Goal: Task Accomplishment & Management: Complete application form

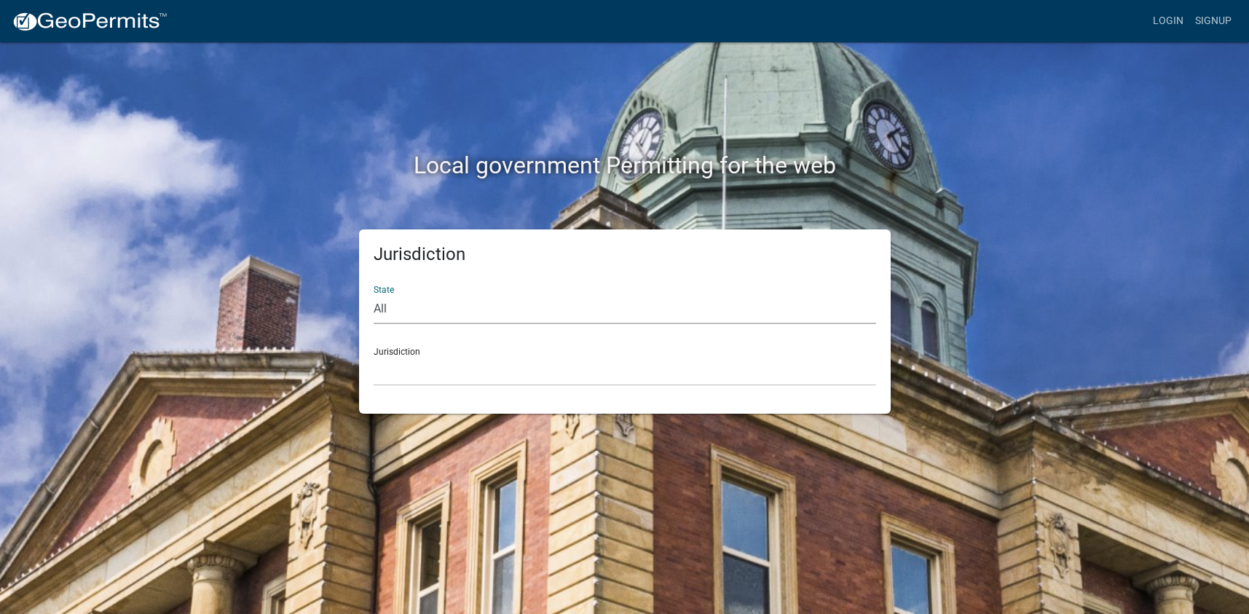
click at [399, 308] on select "All [US_STATE] [US_STATE] [US_STATE] [US_STATE] [US_STATE] [US_STATE] [US_STATE…" at bounding box center [625, 309] width 503 height 30
select select "[US_STATE]"
click at [374, 294] on select "All [US_STATE] [US_STATE] [US_STATE] [US_STATE] [US_STATE] [US_STATE] [US_STATE…" at bounding box center [625, 309] width 503 height 30
click at [401, 367] on select "[GEOGRAPHIC_DATA], [US_STATE][PERSON_NAME][GEOGRAPHIC_DATA], [US_STATE][PERSON_…" at bounding box center [625, 371] width 503 height 30
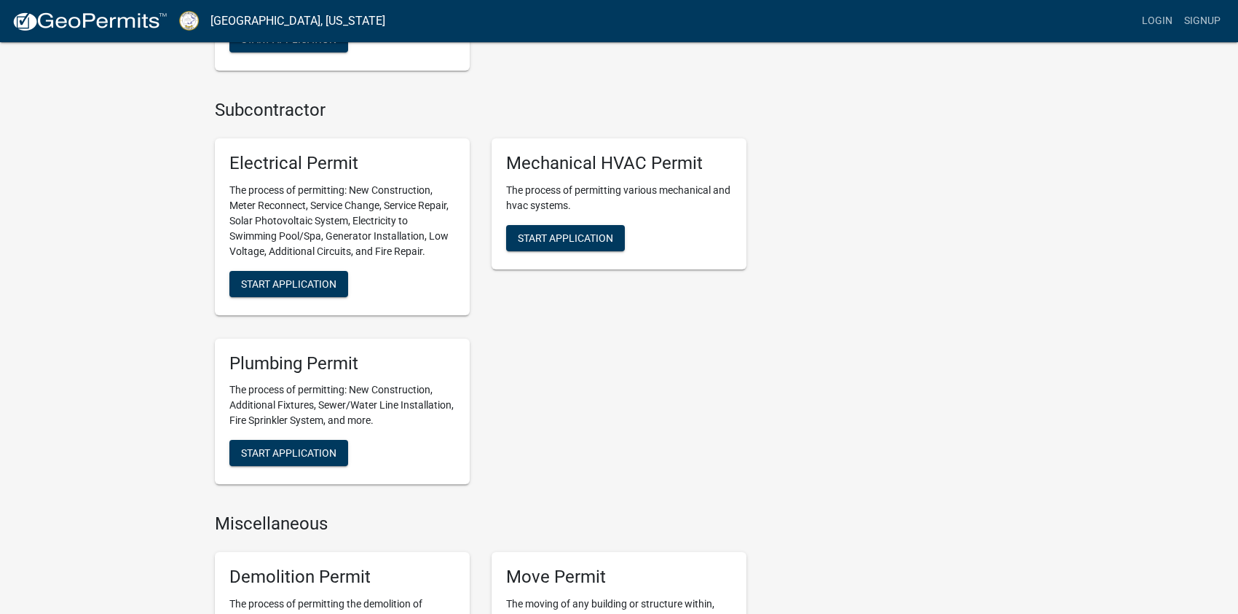
scroll to position [583, 0]
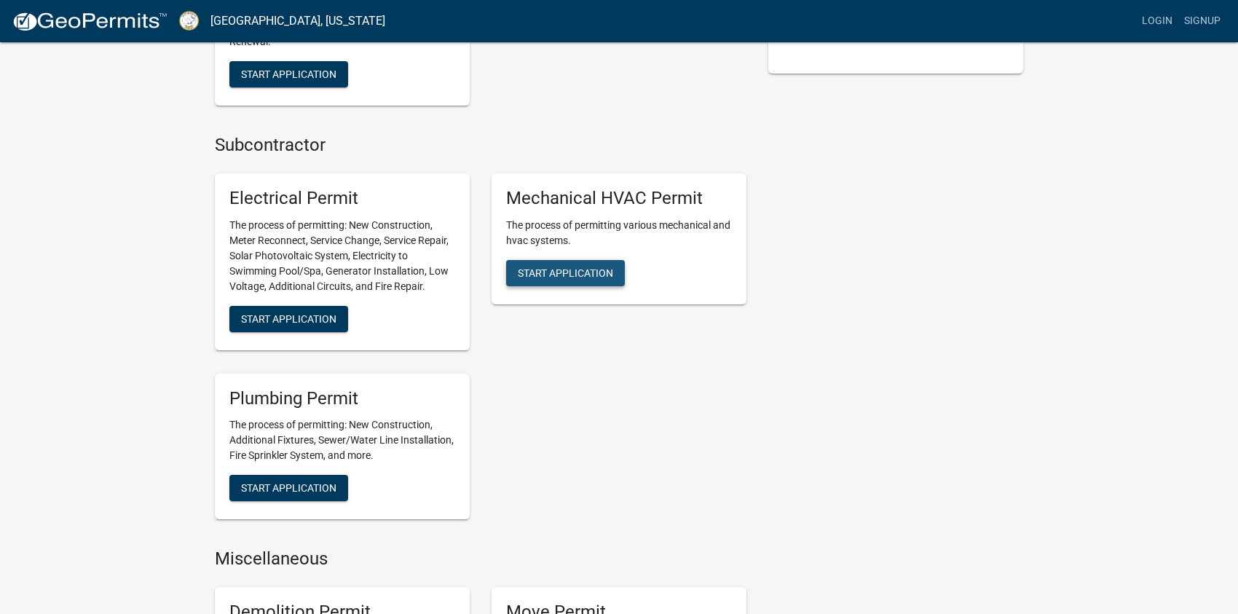
click at [559, 273] on span "Start Application" at bounding box center [565, 273] width 95 height 12
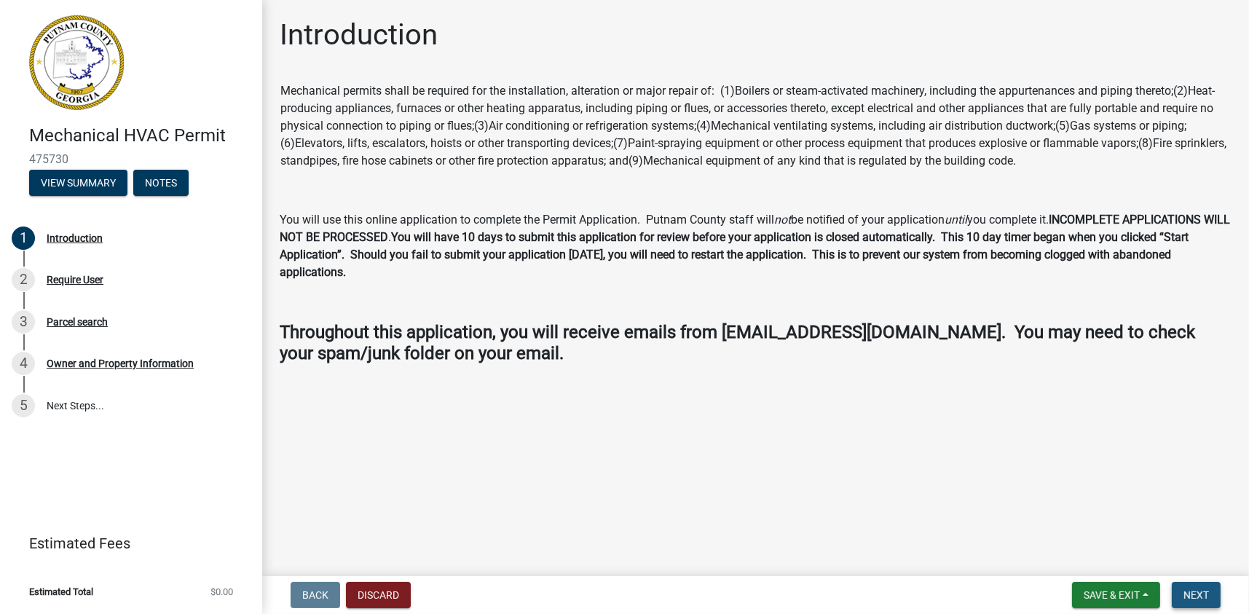
click at [1202, 589] on span "Next" at bounding box center [1196, 595] width 25 height 12
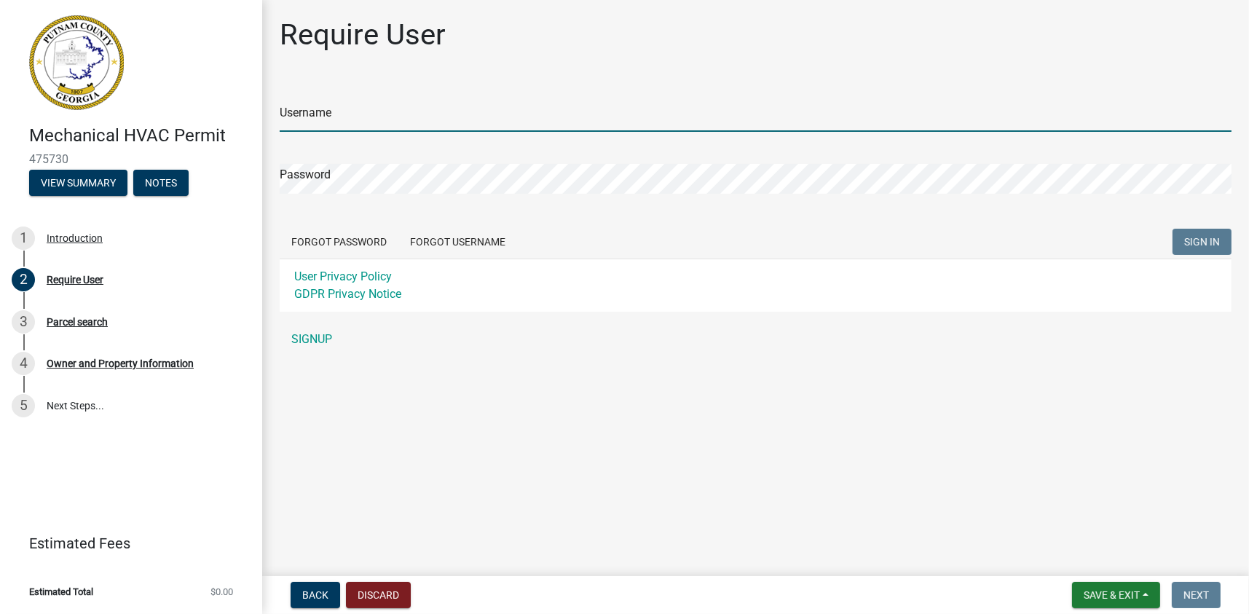
type input "Cpatterson1"
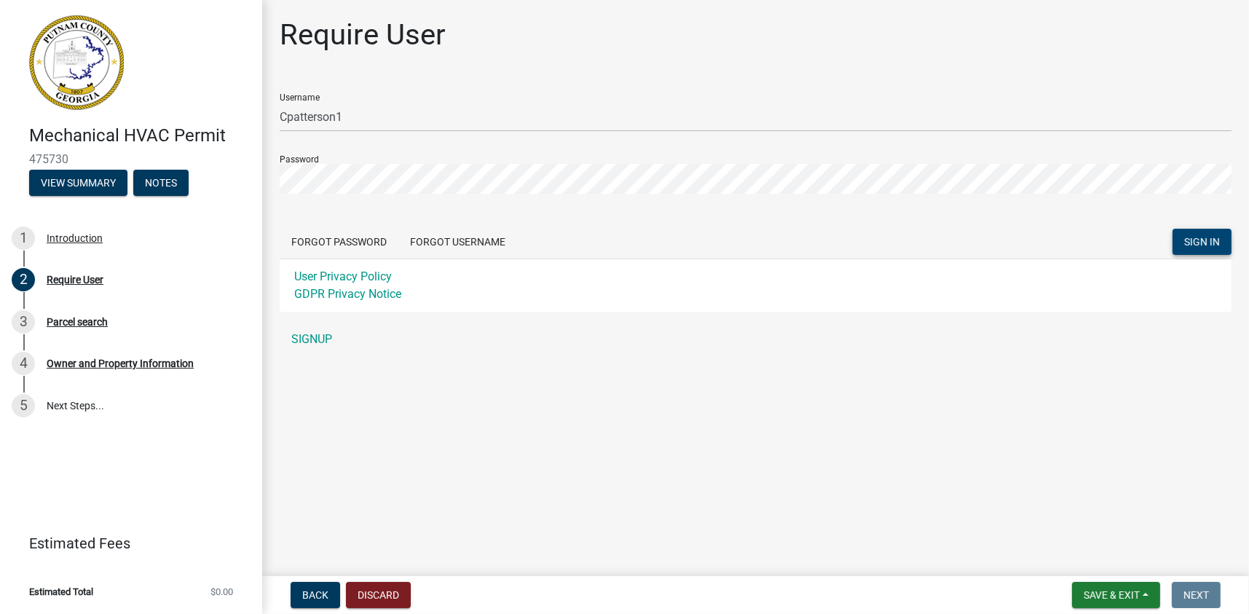
click at [1184, 246] on span "SIGN IN" at bounding box center [1202, 241] width 36 height 12
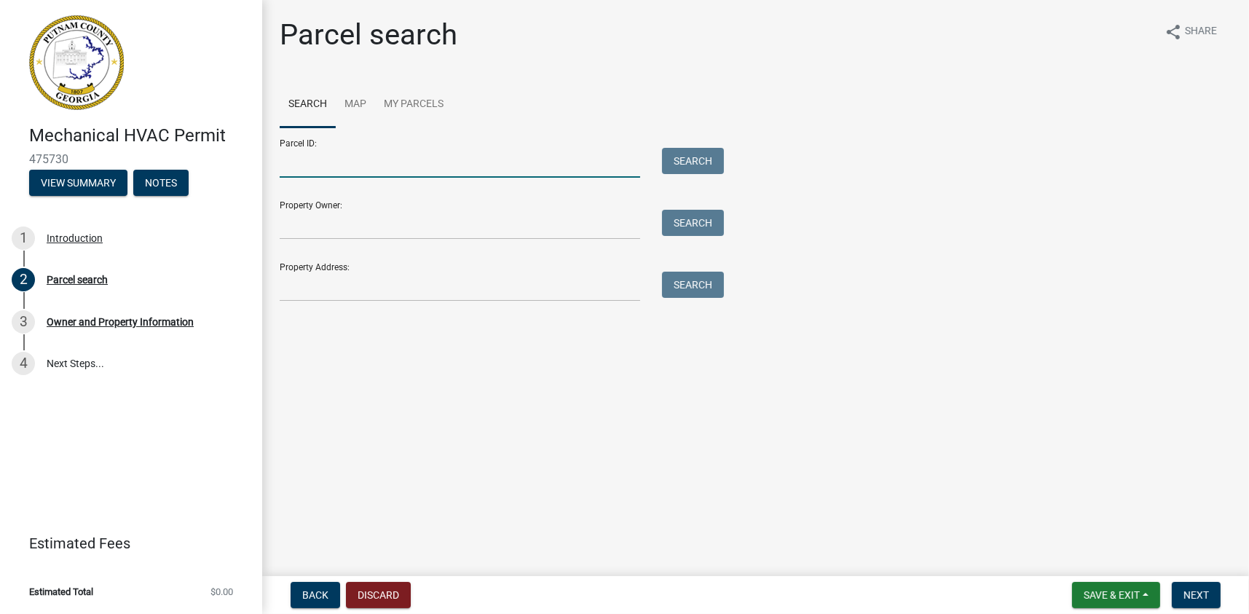
click at [296, 169] on input "Parcel ID:" at bounding box center [460, 163] width 361 height 30
click at [288, 275] on input "Property Address:" at bounding box center [460, 287] width 361 height 30
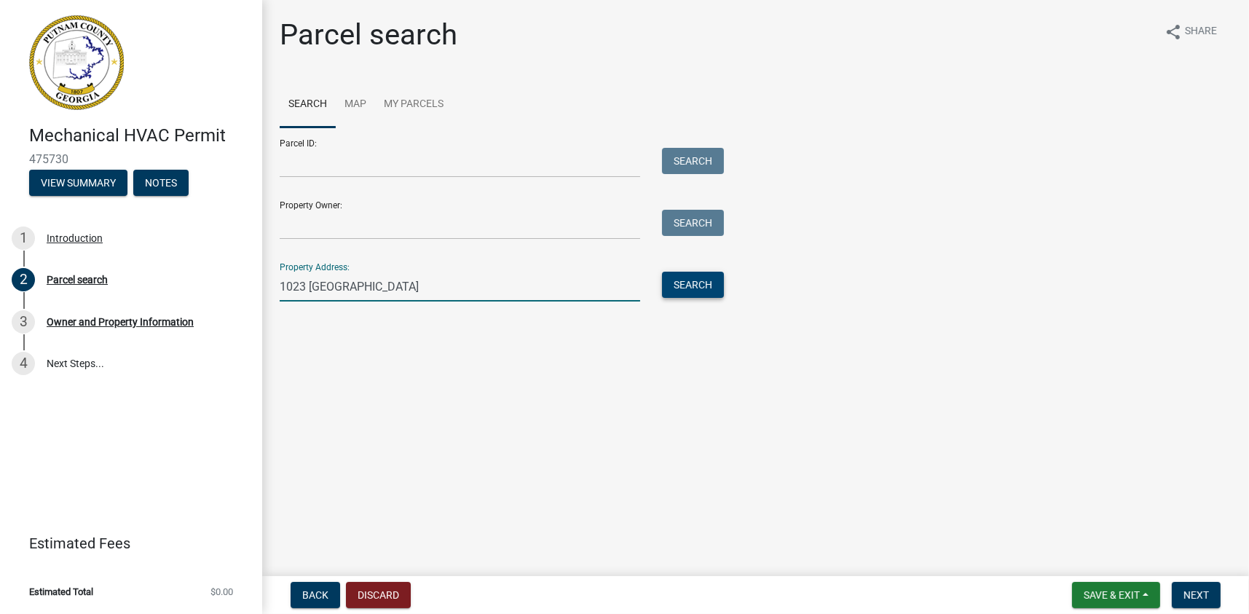
type input "1023 [GEOGRAPHIC_DATA]"
click at [686, 281] on button "Search" at bounding box center [693, 285] width 62 height 26
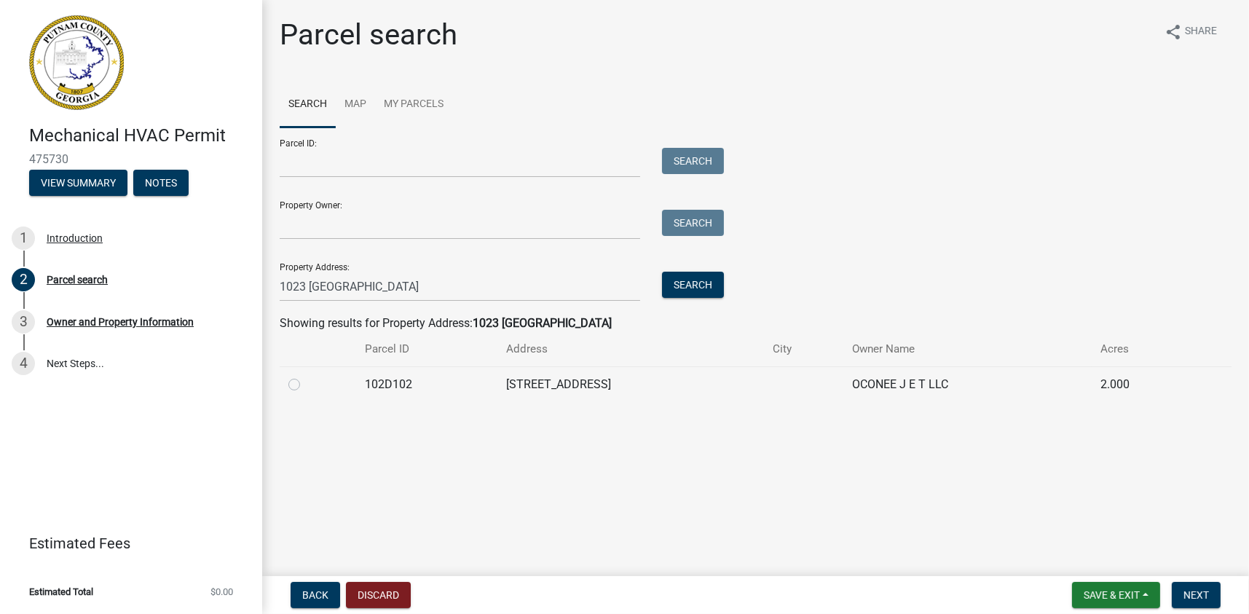
click at [306, 376] on label at bounding box center [306, 376] width 0 height 0
click at [306, 383] on input "radio" at bounding box center [310, 380] width 9 height 9
radio input "true"
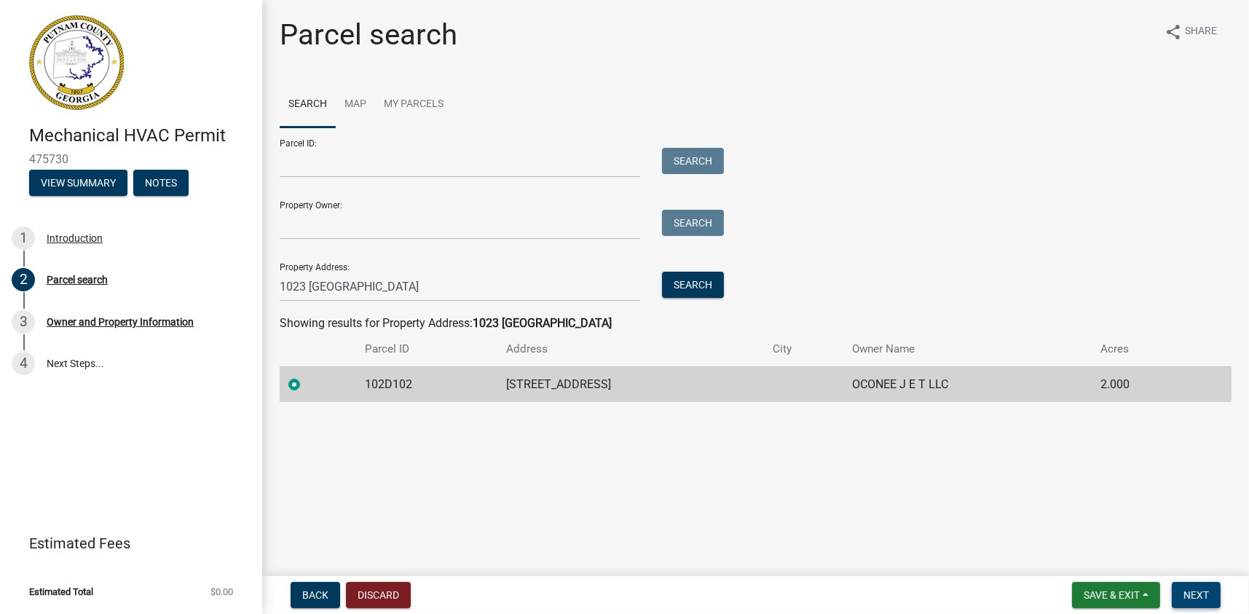
click at [1184, 589] on span "Next" at bounding box center [1196, 595] width 25 height 12
click at [1198, 591] on span "Next" at bounding box center [1196, 595] width 25 height 12
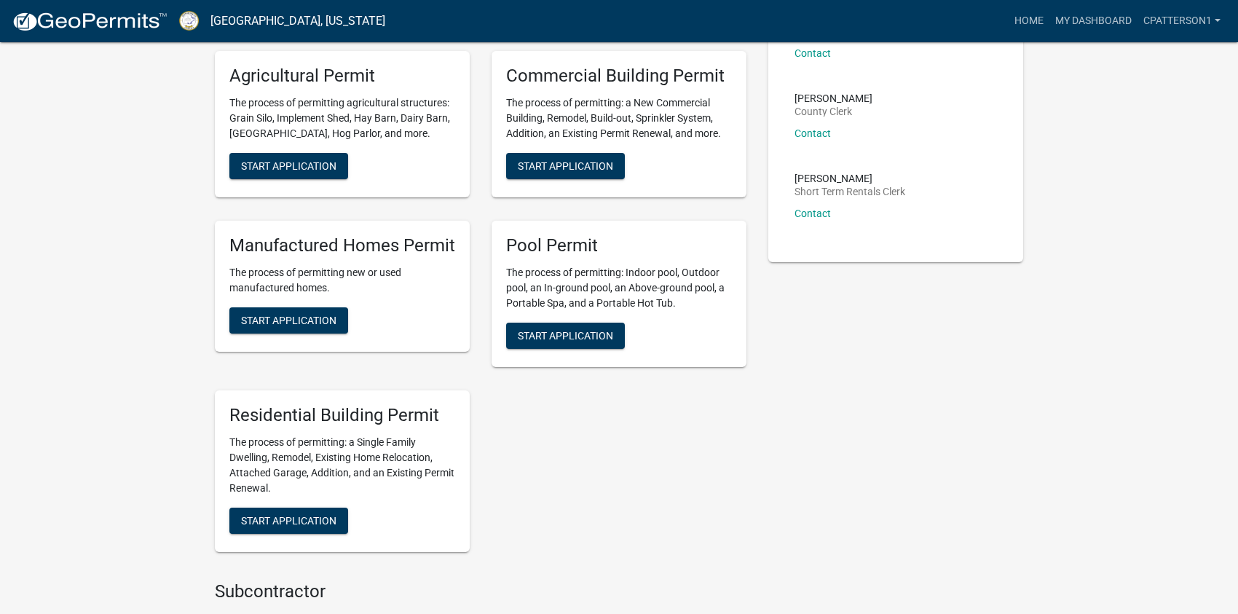
scroll to position [776, 0]
